Goal: Check status: Check status

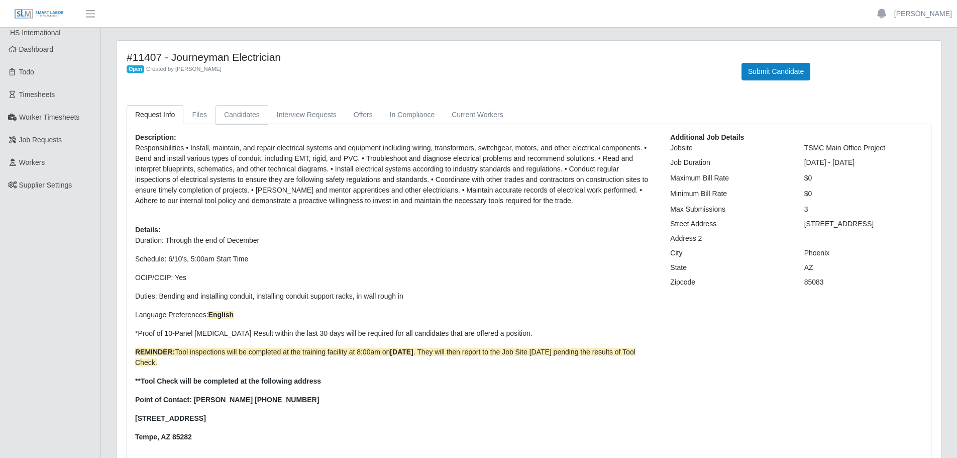
click at [237, 107] on link "Candidates" at bounding box center [241, 115] width 53 height 20
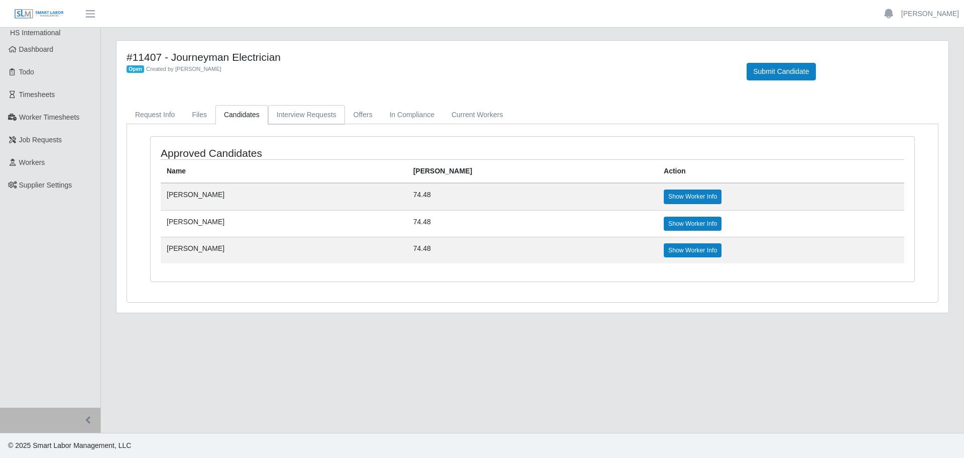
click at [289, 108] on link "Interview Requests" at bounding box center [306, 115] width 77 height 20
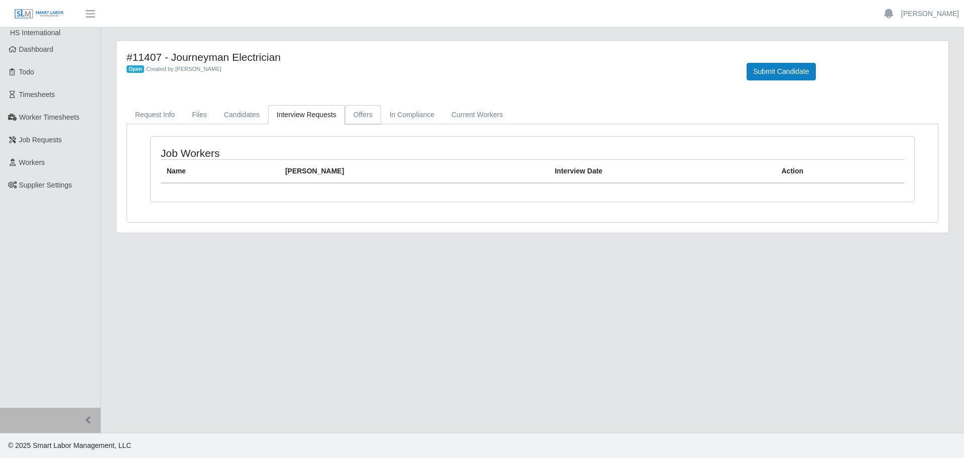
click at [346, 109] on link "Offers" at bounding box center [363, 115] width 36 height 20
click at [247, 112] on link "Candidates" at bounding box center [241, 115] width 53 height 20
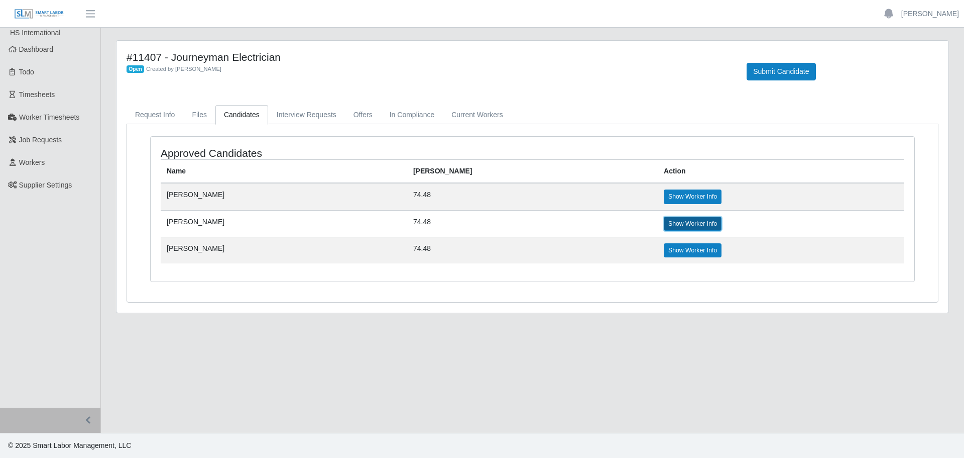
click at [664, 221] on link "Show Worker Info" at bounding box center [693, 223] width 58 height 14
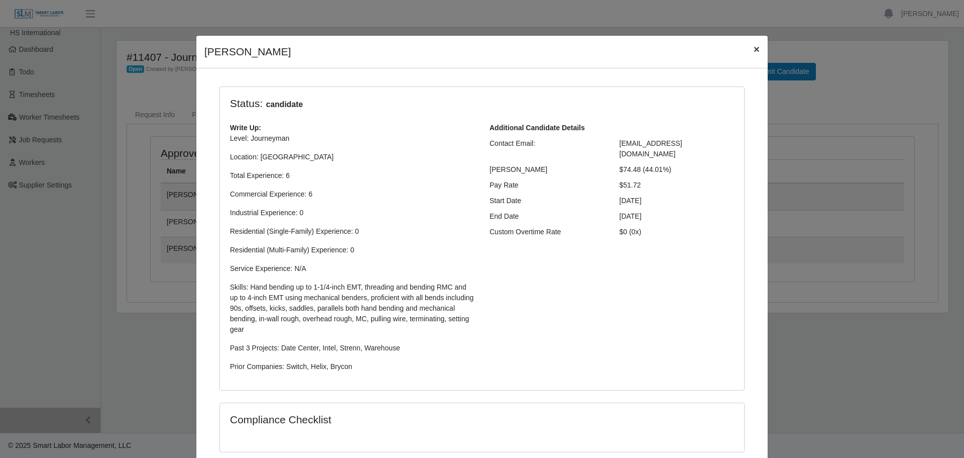
click at [754, 48] on span "×" at bounding box center [757, 49] width 6 height 12
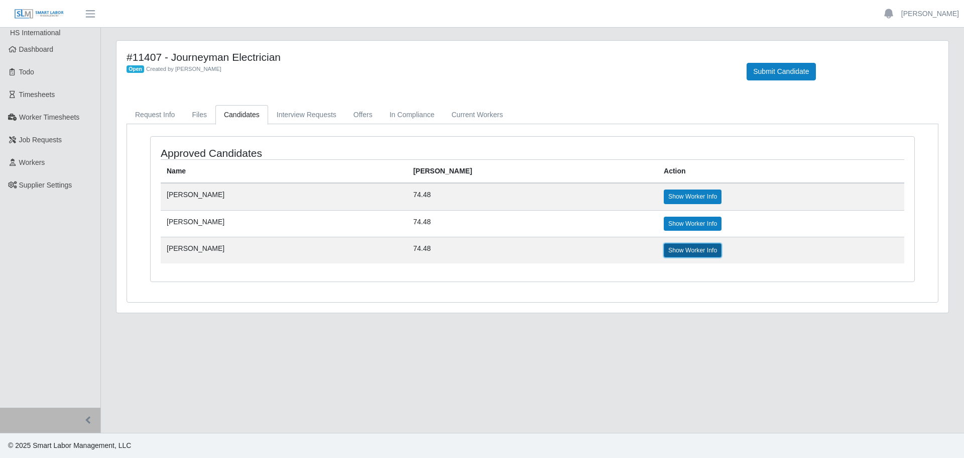
click at [664, 248] on link "Show Worker Info" at bounding box center [693, 250] width 58 height 14
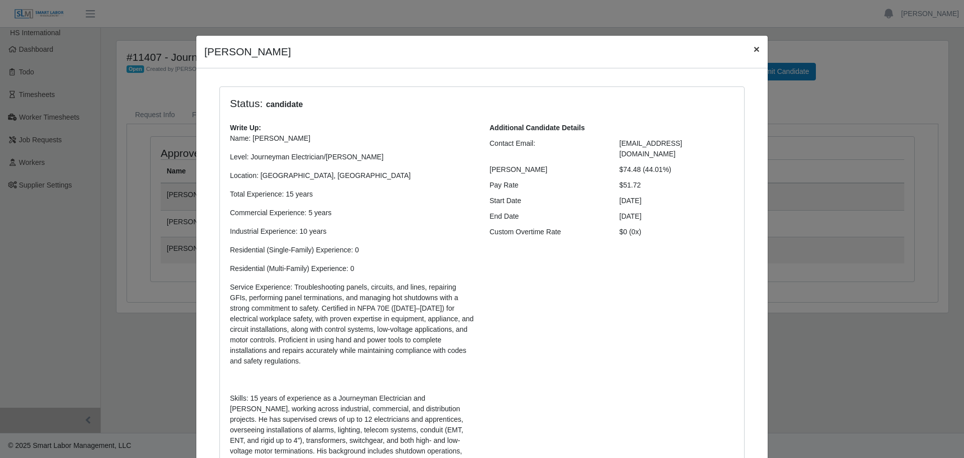
click at [754, 49] on span "×" at bounding box center [757, 49] width 6 height 12
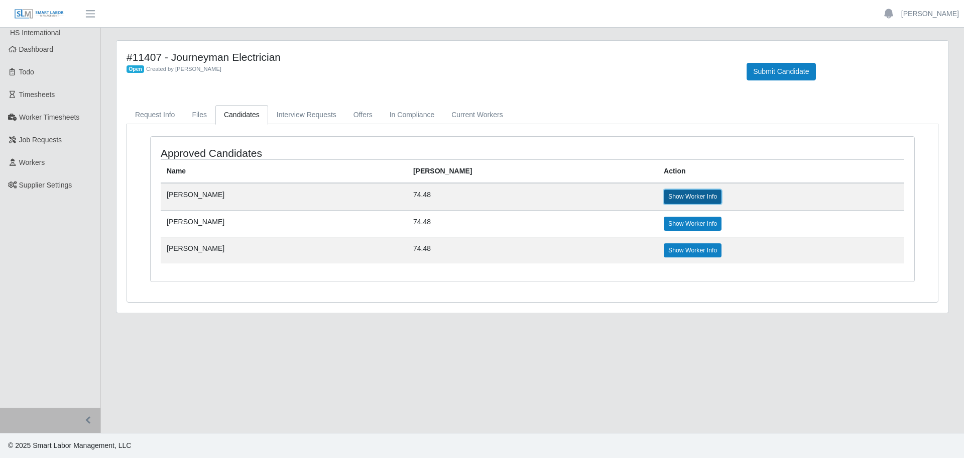
click at [664, 198] on link "Show Worker Info" at bounding box center [693, 196] width 58 height 14
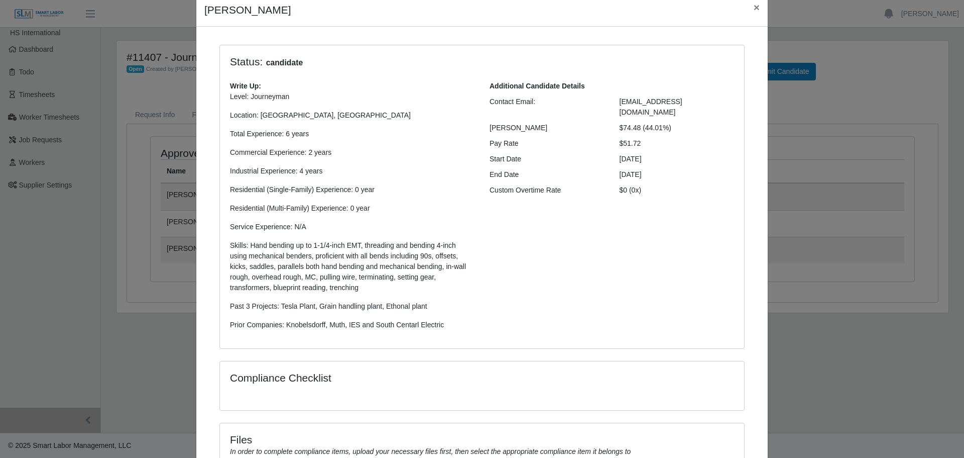
scroll to position [148, 0]
